Goal: Information Seeking & Learning: Compare options

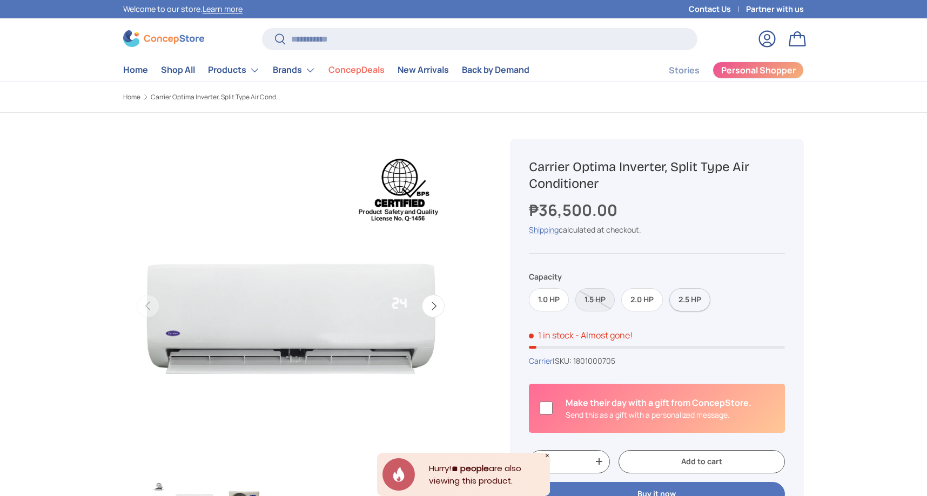
click at [677, 305] on label "2.5 HP" at bounding box center [689, 299] width 41 height 23
click at [437, 308] on button "Next" at bounding box center [433, 306] width 23 height 23
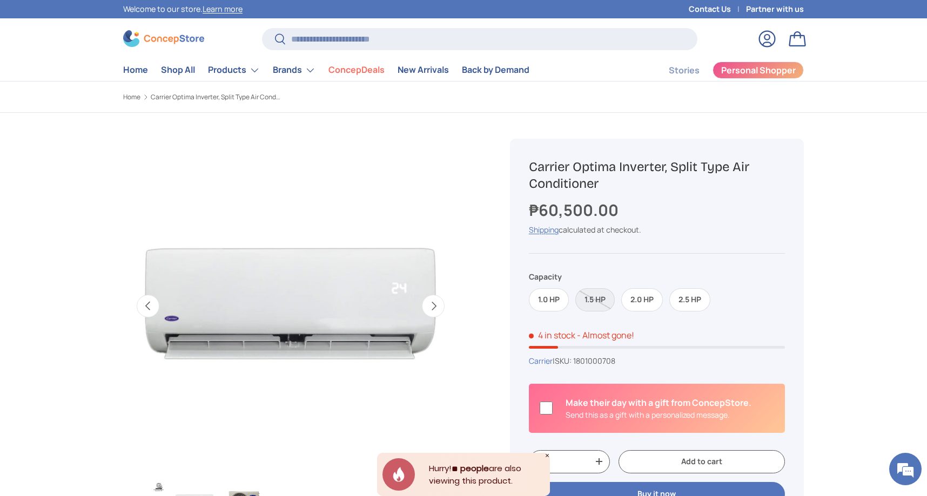
click at [437, 308] on button "Next" at bounding box center [433, 306] width 23 height 23
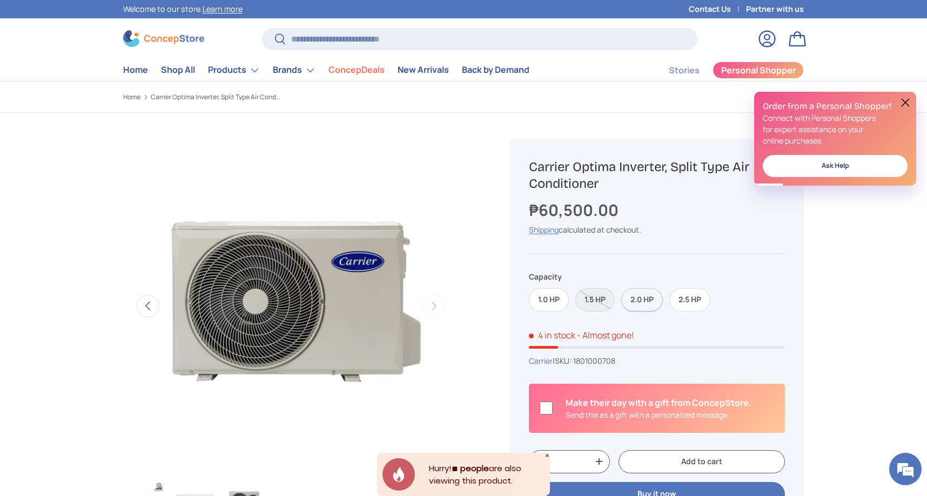
click at [639, 305] on label "2.0 HP" at bounding box center [642, 299] width 42 height 23
click at [678, 306] on label "2.5 HP" at bounding box center [689, 299] width 41 height 23
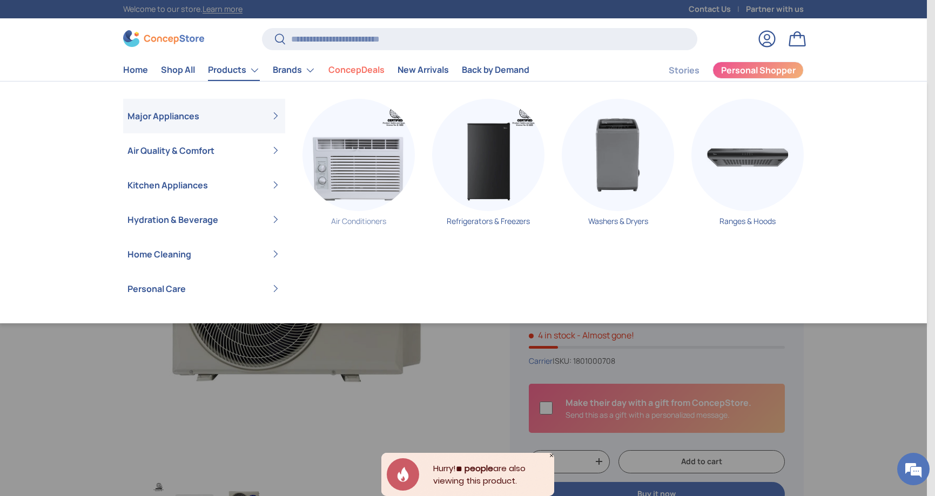
click at [357, 182] on img "Primary" at bounding box center [358, 155] width 112 height 112
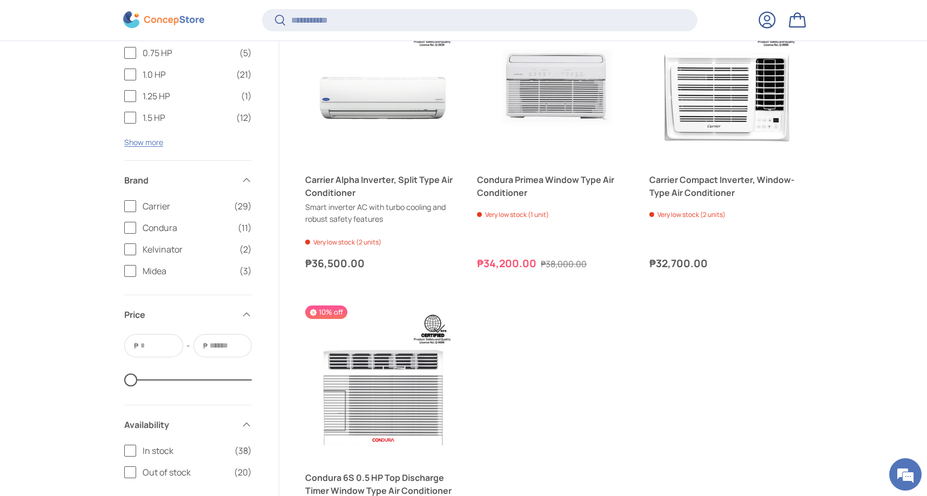
scroll to position [2320, 0]
